Goal: Find specific page/section: Find specific page/section

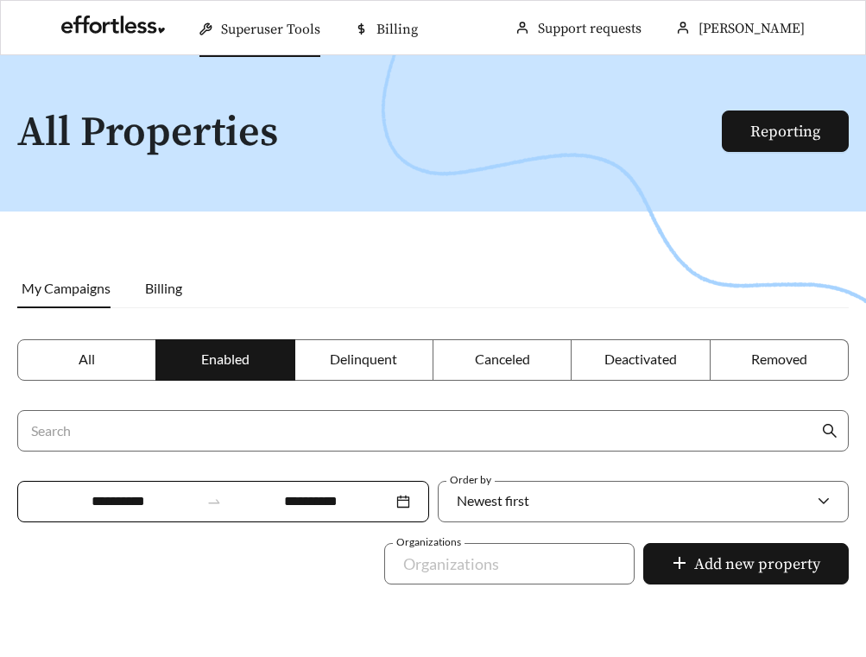
click at [256, 35] on span "Superuser Tools" at bounding box center [270, 29] width 99 height 17
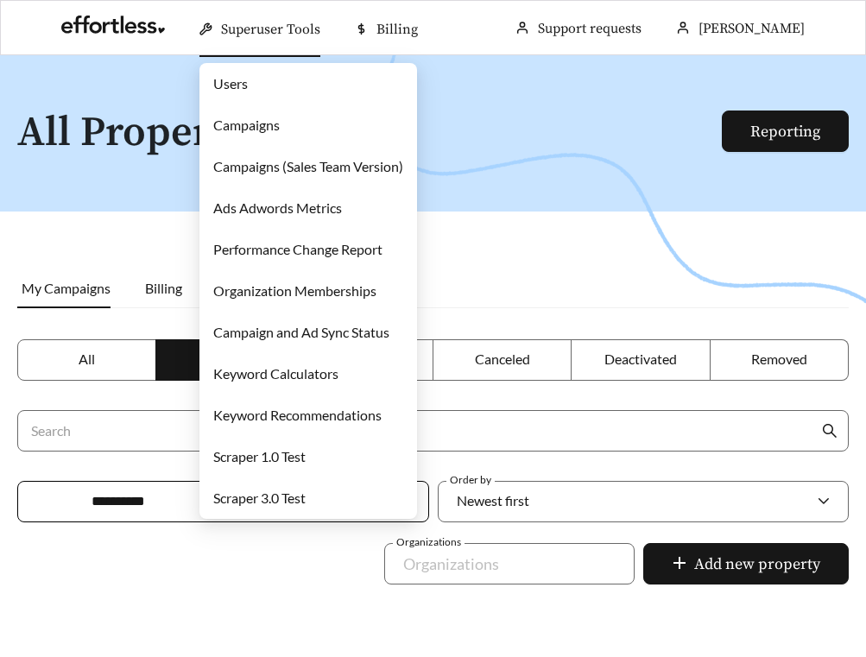
click at [256, 132] on link "Campaigns" at bounding box center [246, 125] width 66 height 16
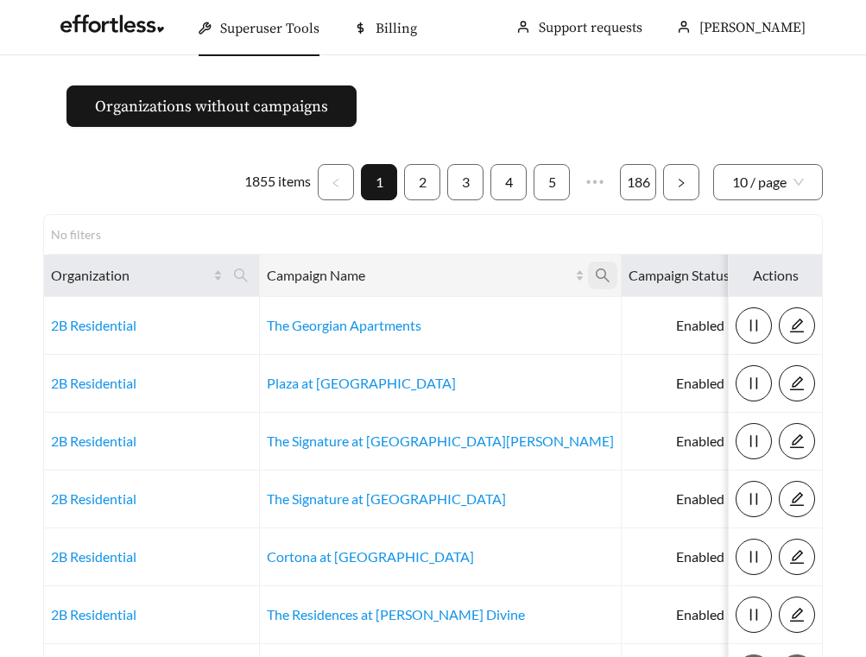
click at [595, 271] on icon "search" at bounding box center [603, 276] width 16 height 16
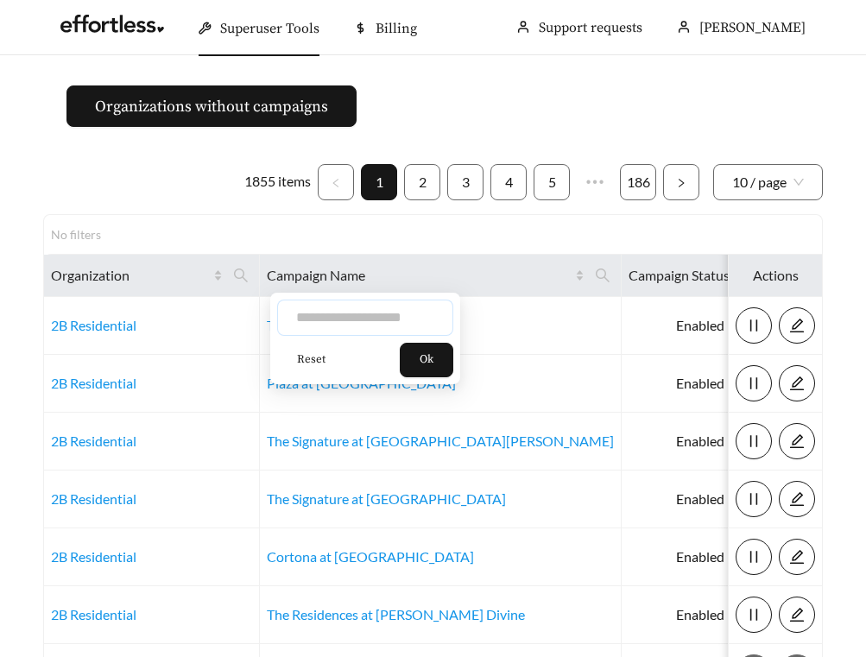
click at [421, 320] on input "text" at bounding box center [365, 318] width 176 height 36
type input "*********"
click at [434, 358] on span "Ok" at bounding box center [427, 359] width 14 height 17
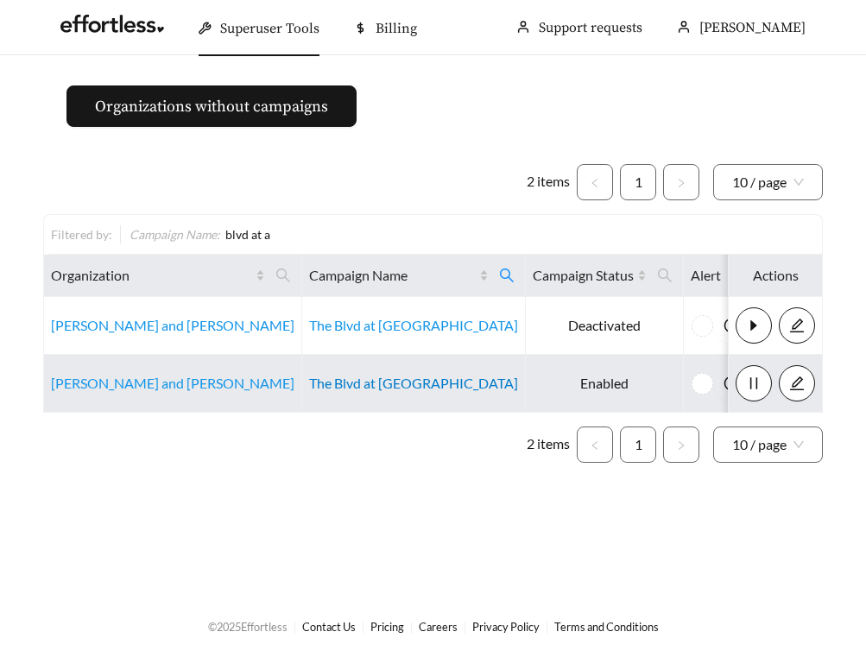
click at [314, 388] on link "The Blvd at [GEOGRAPHIC_DATA]" at bounding box center [413, 383] width 209 height 16
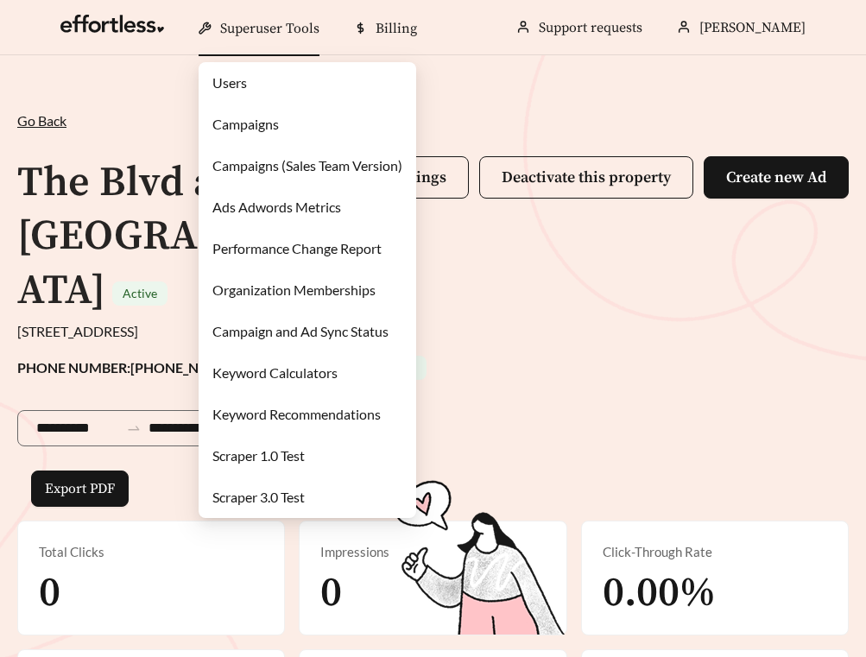
click at [211, 46] on div "Superuser Tools" at bounding box center [259, 28] width 121 height 55
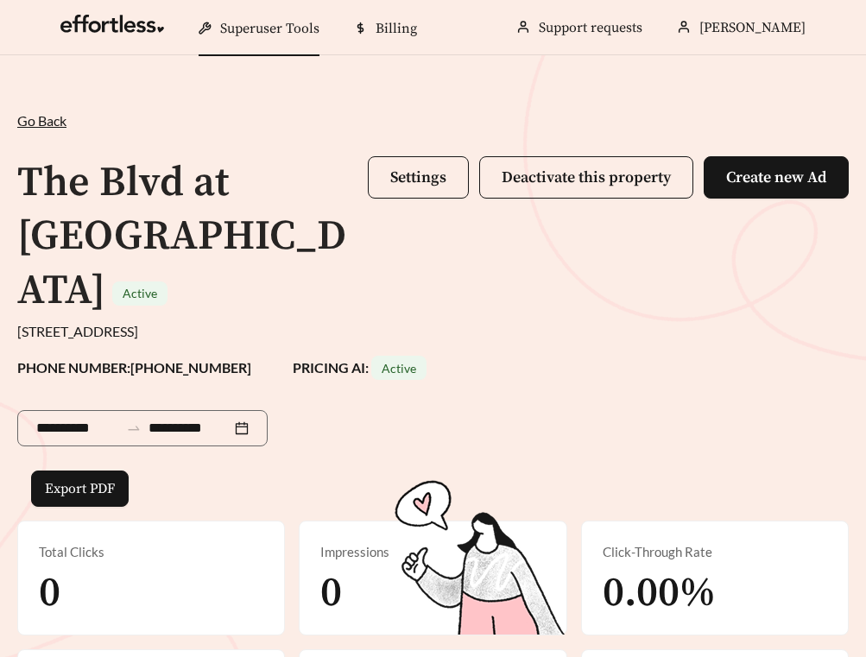
click at [262, 29] on span "Superuser Tools" at bounding box center [269, 28] width 99 height 17
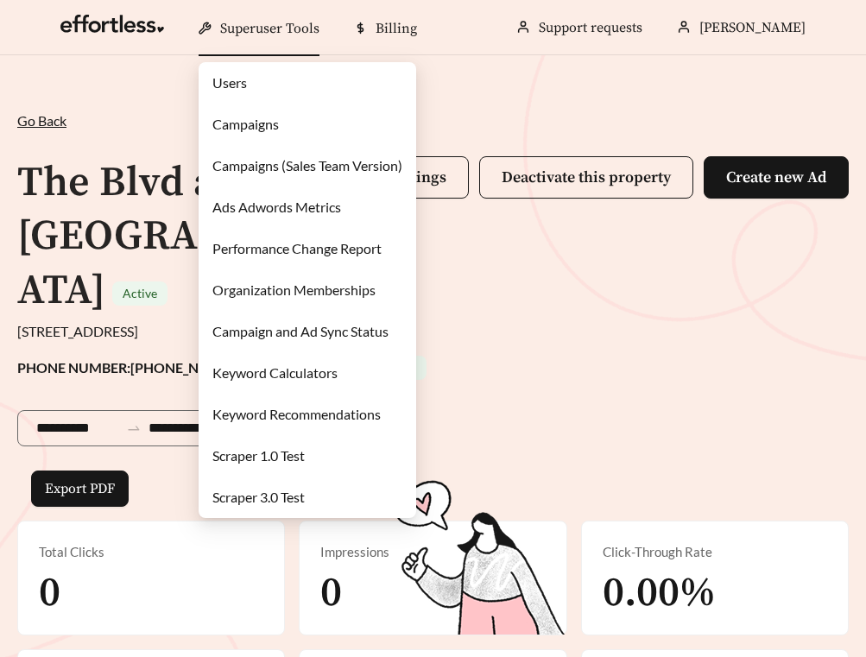
click at [256, 123] on link "Campaigns" at bounding box center [245, 124] width 66 height 16
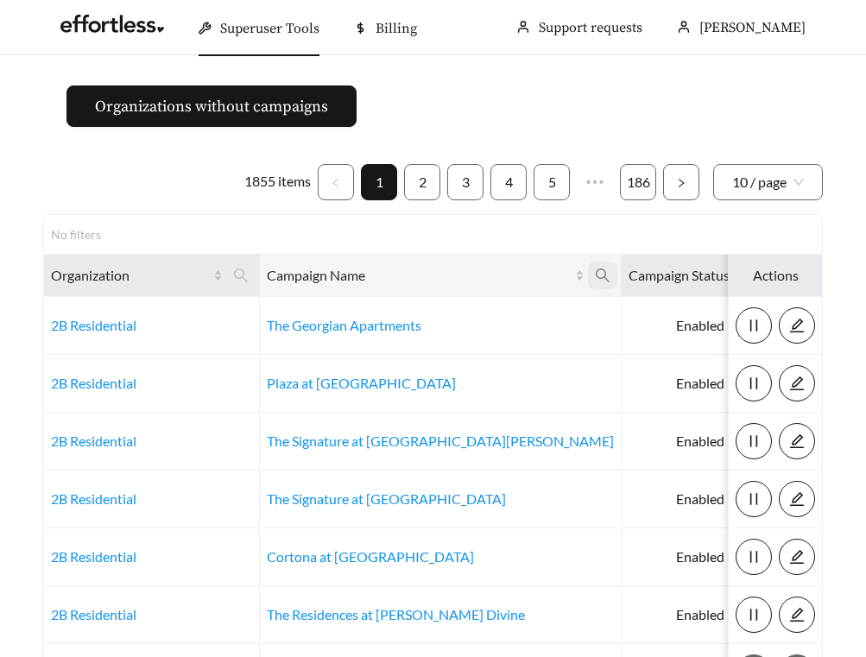
click at [596, 278] on icon "search" at bounding box center [603, 276] width 14 height 14
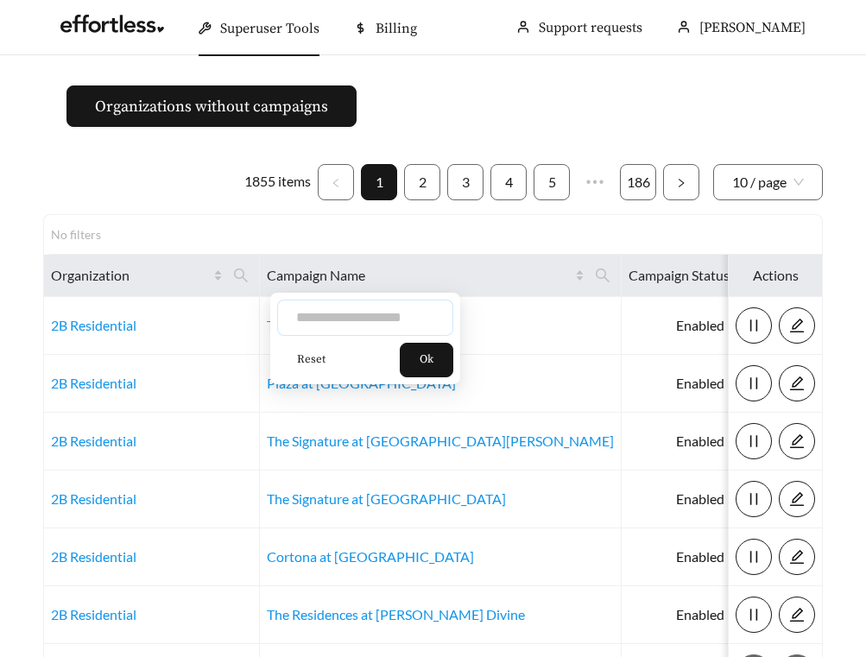
click at [409, 313] on input "text" at bounding box center [365, 318] width 176 height 36
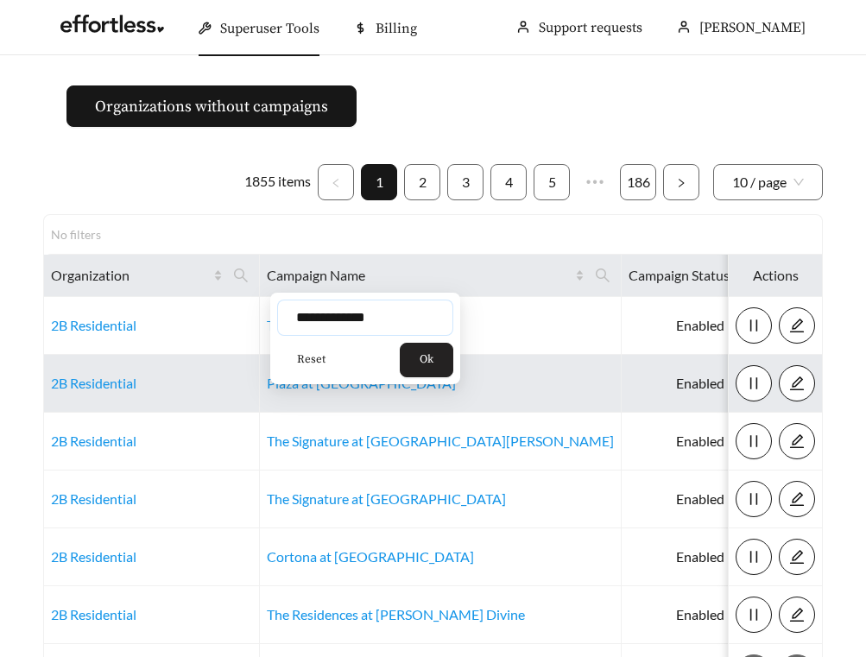
type input "**********"
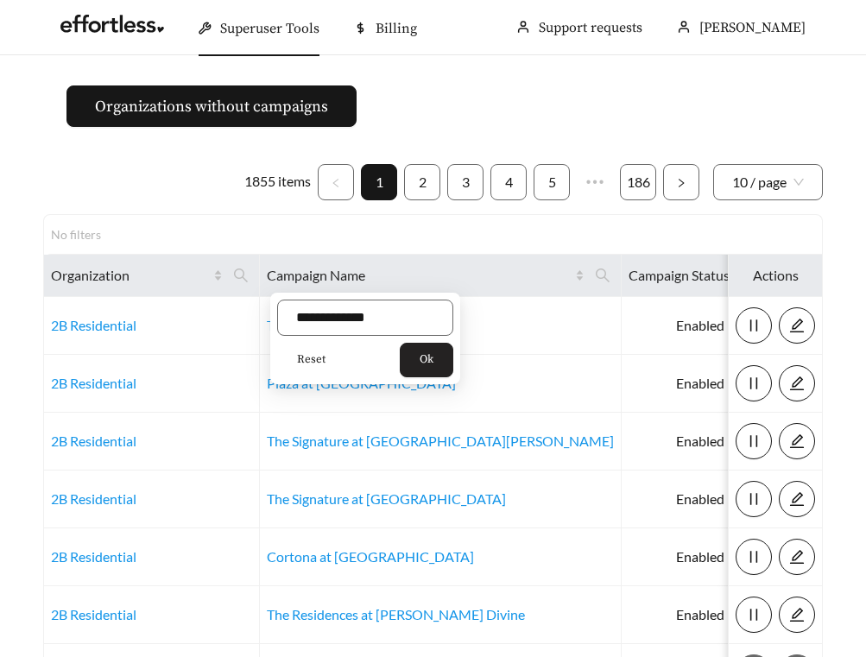
click at [434, 356] on span "Ok" at bounding box center [427, 359] width 14 height 17
